Goal: Task Accomplishment & Management: Manage account settings

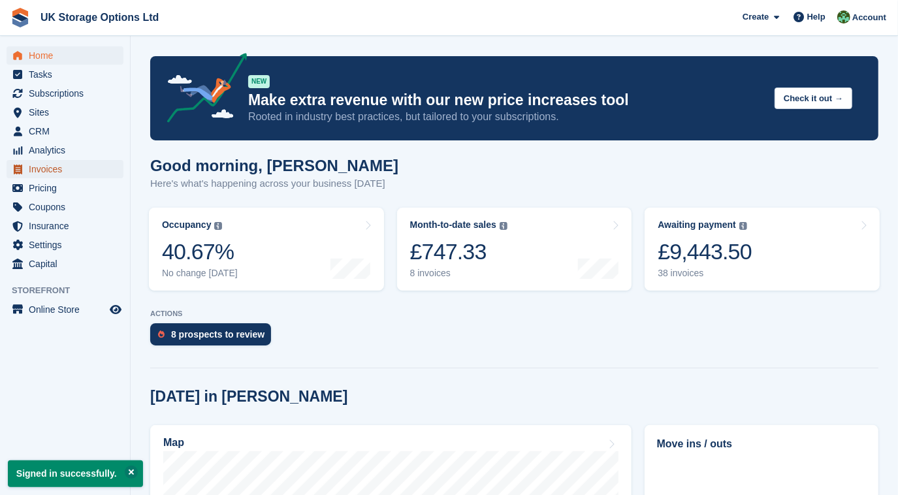
click at [47, 167] on span "Invoices" at bounding box center [68, 169] width 78 height 18
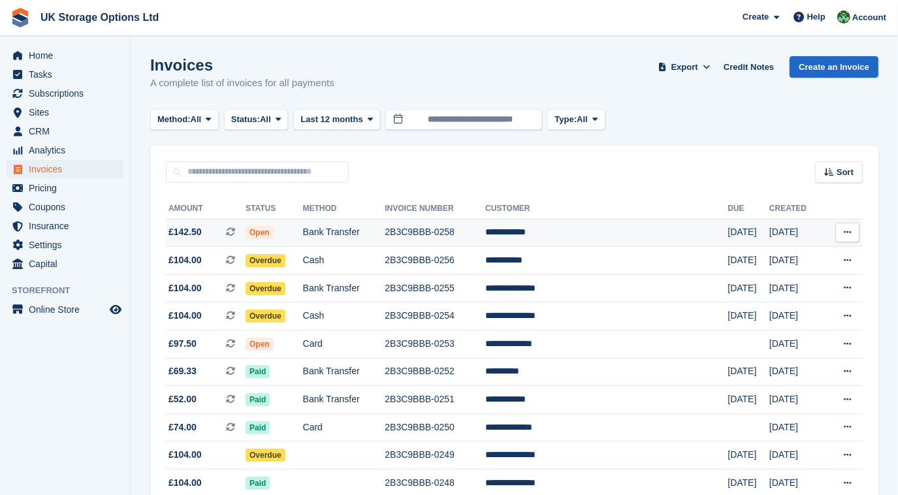
click at [274, 230] on span "Open" at bounding box center [260, 232] width 28 height 13
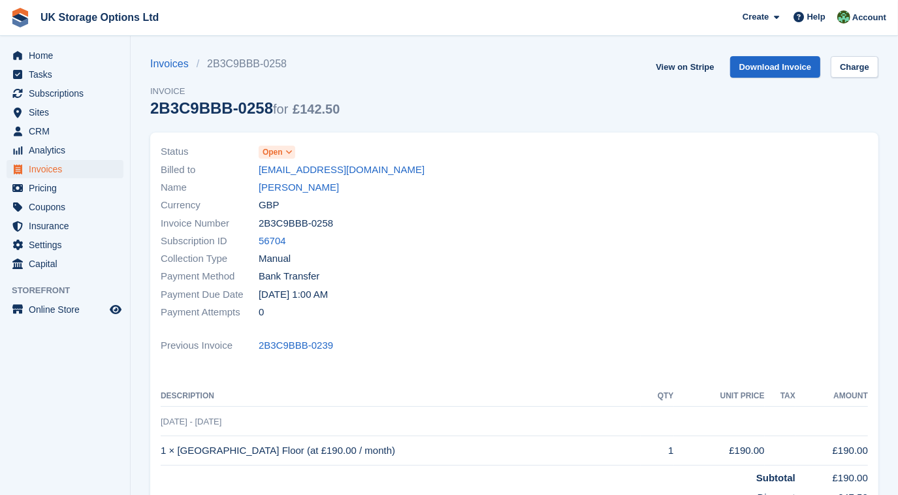
click at [289, 149] on icon at bounding box center [288, 152] width 7 height 8
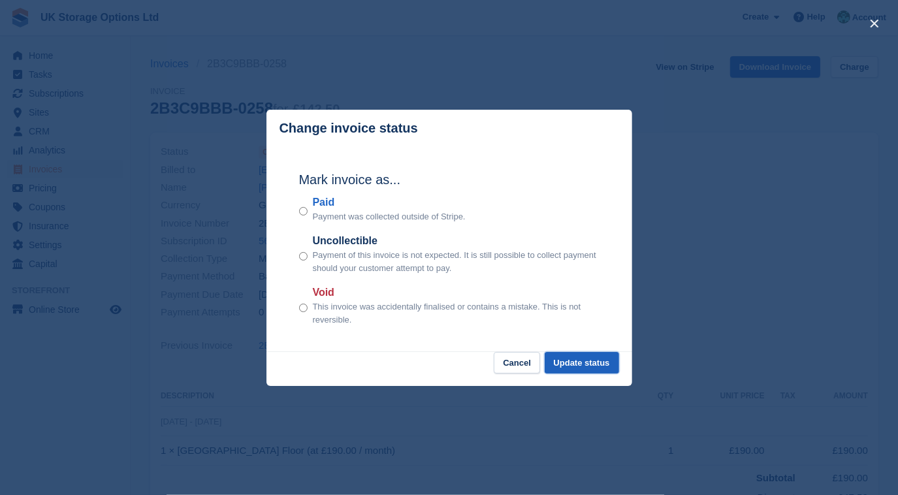
click at [558, 372] on button "Update status" at bounding box center [582, 363] width 74 height 22
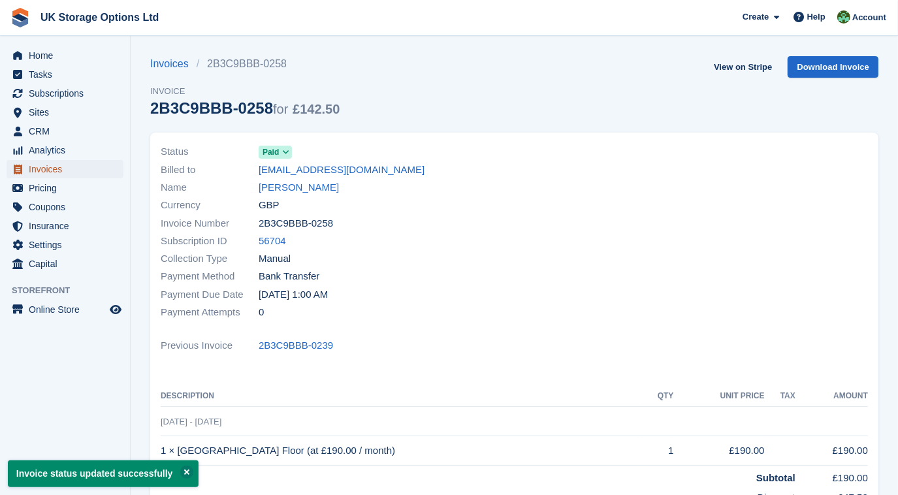
click at [50, 171] on span "Invoices" at bounding box center [68, 169] width 78 height 18
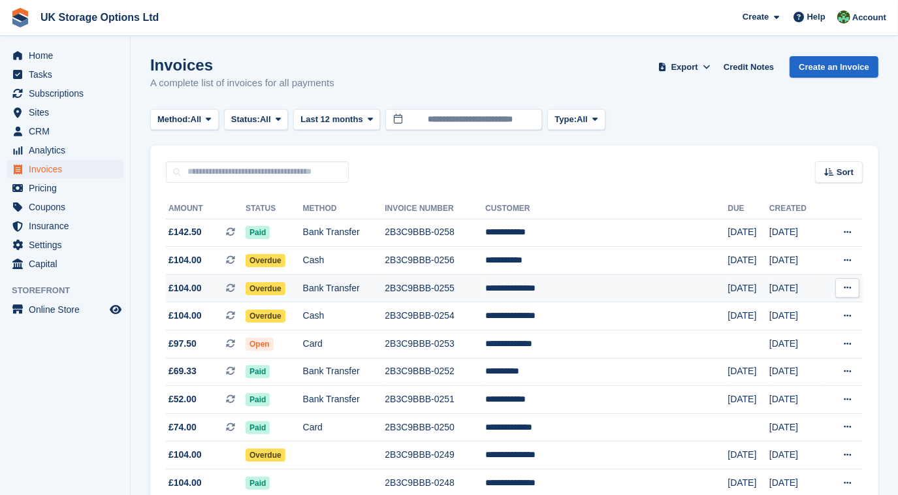
click at [338, 286] on td "Bank Transfer" at bounding box center [344, 288] width 82 height 28
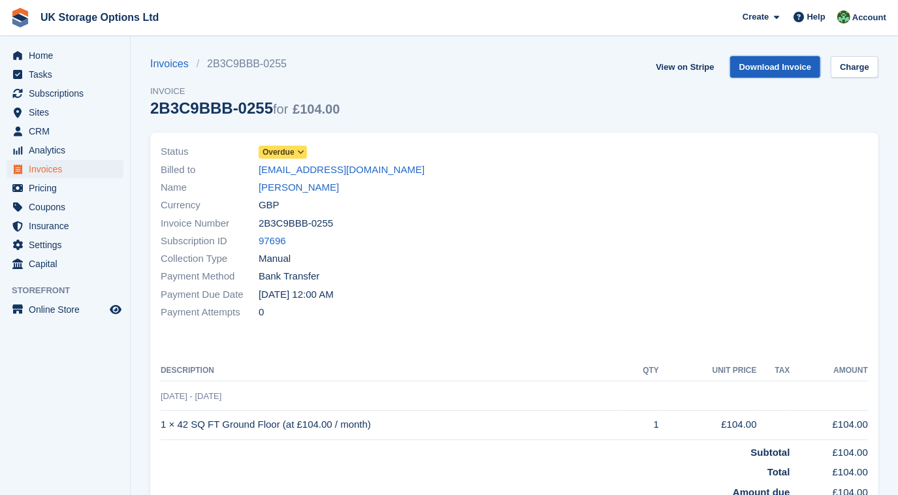
click at [797, 61] on link "Download Invoice" at bounding box center [775, 67] width 91 height 22
